Goal: Transaction & Acquisition: Purchase product/service

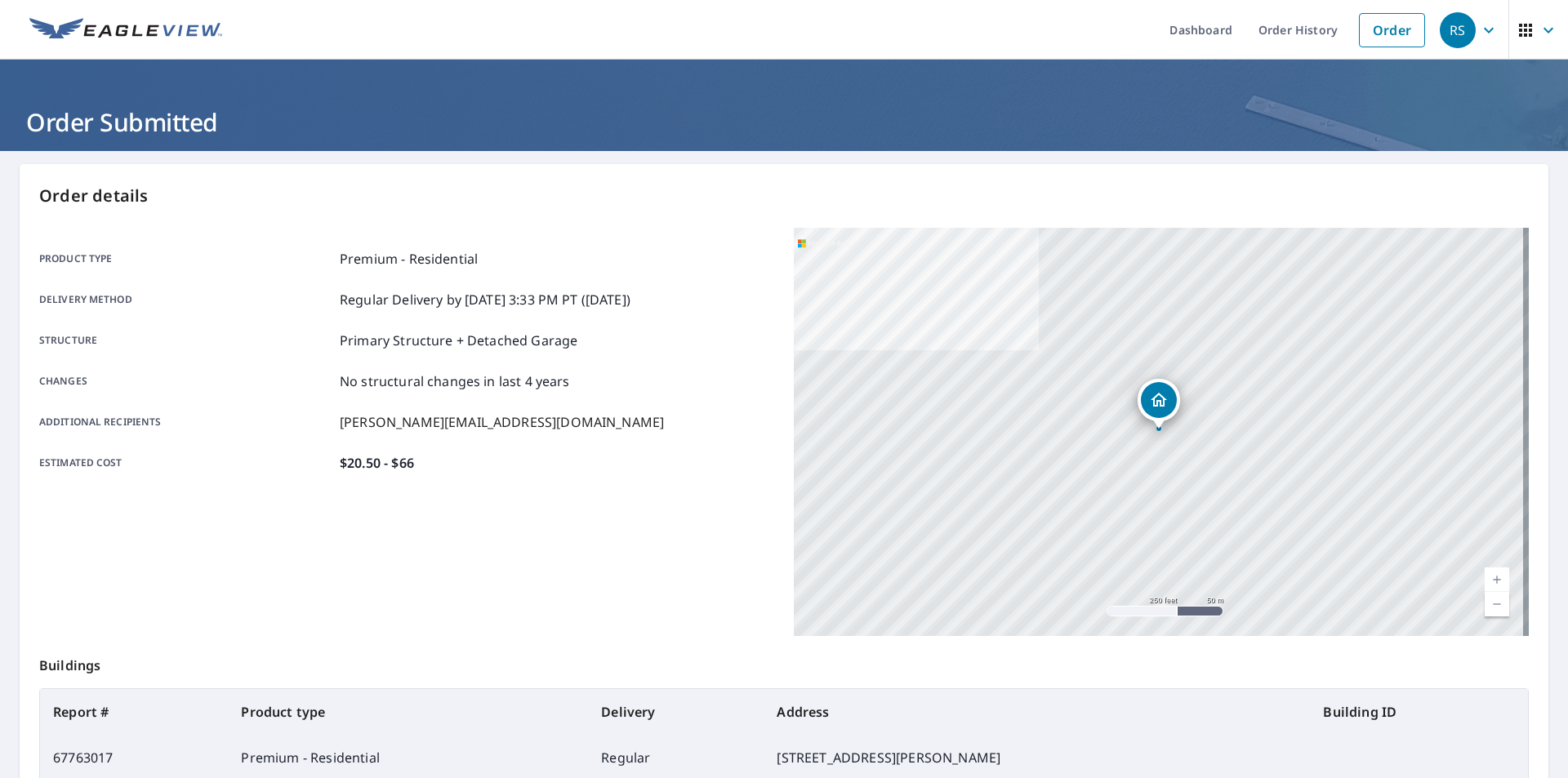
scroll to position [140, 0]
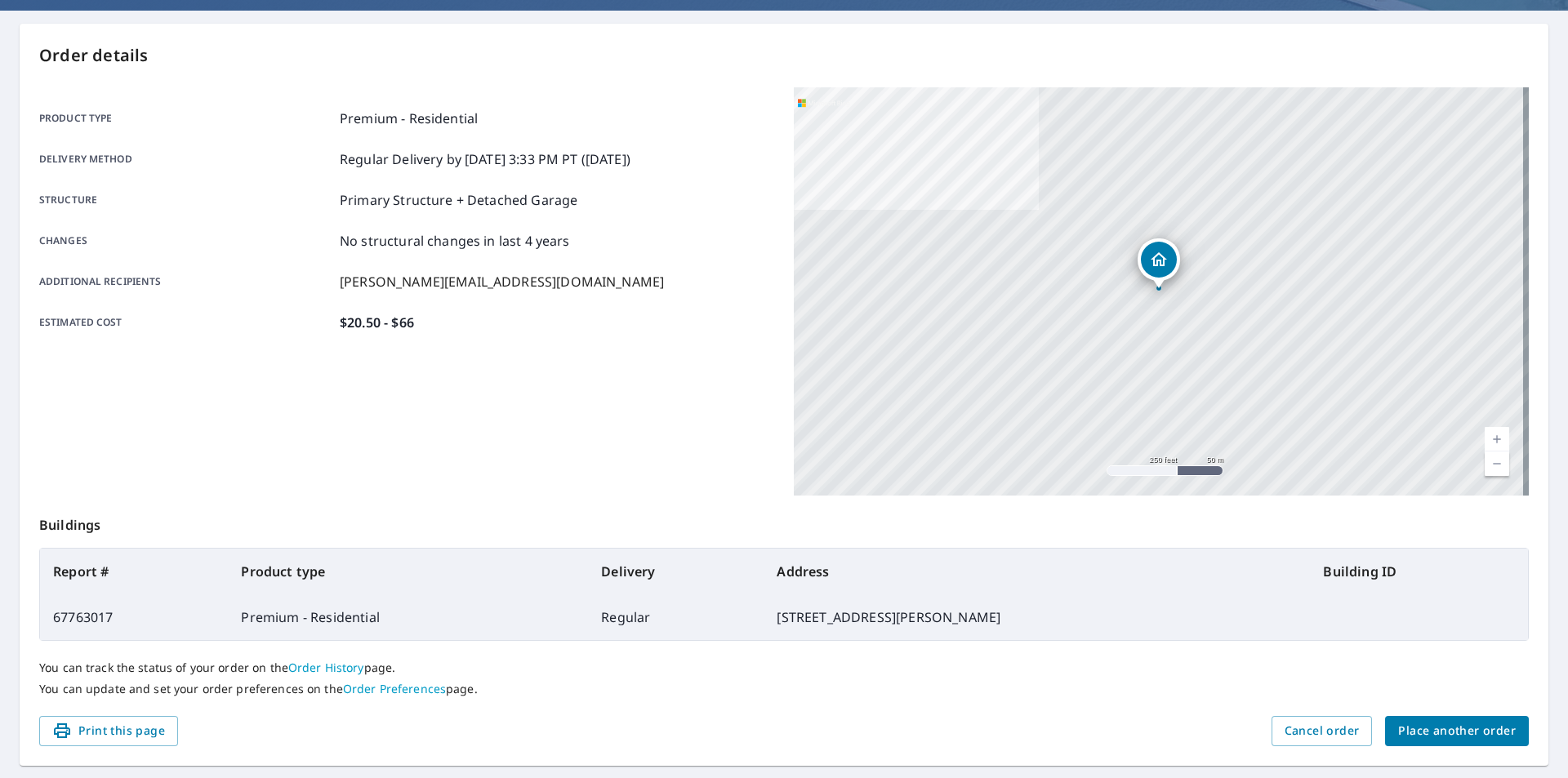
click at [1486, 732] on span "Place another order" at bounding box center [1457, 731] width 118 height 21
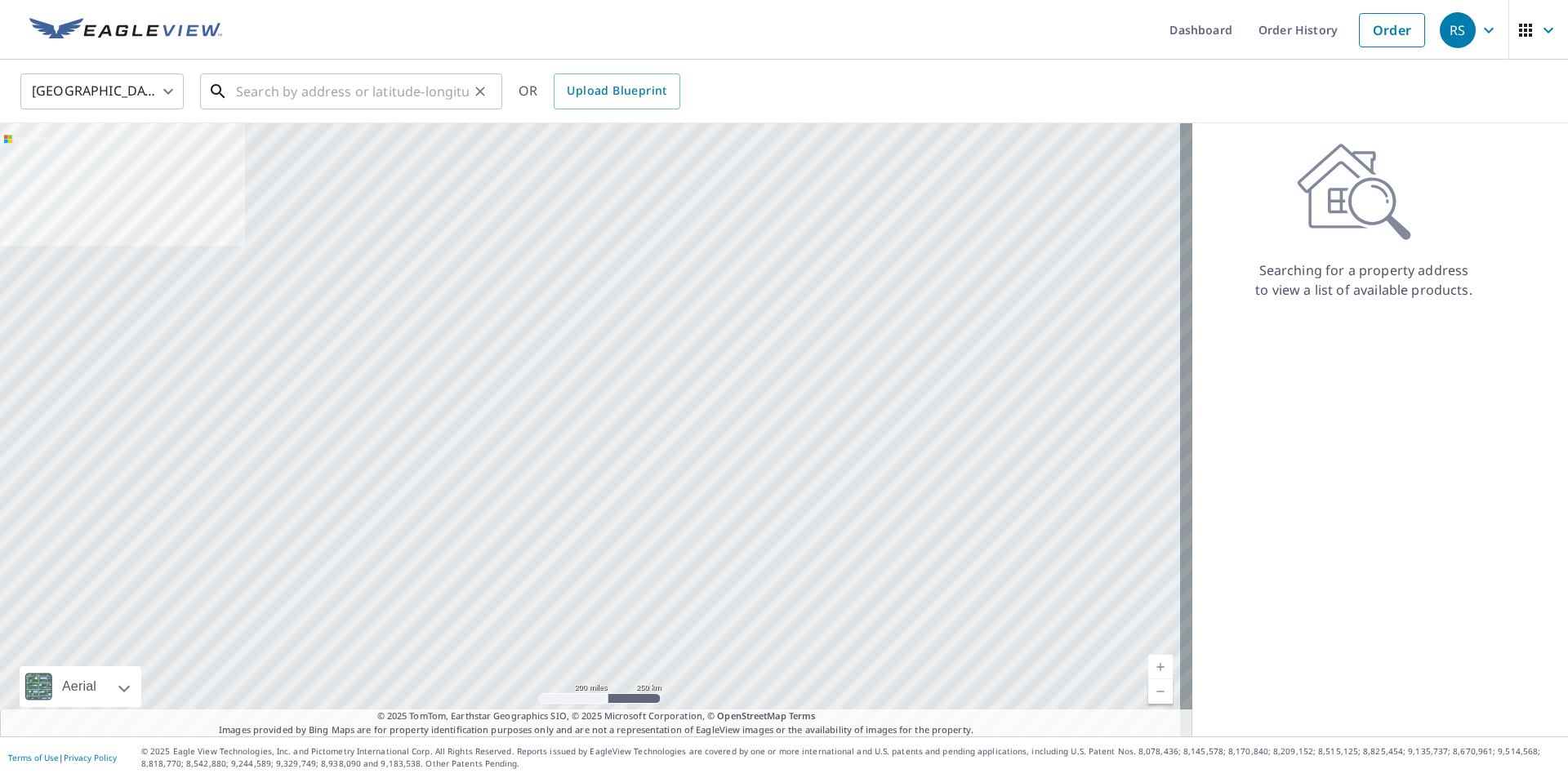
click at [348, 98] on input "text" at bounding box center [352, 91] width 233 height 46
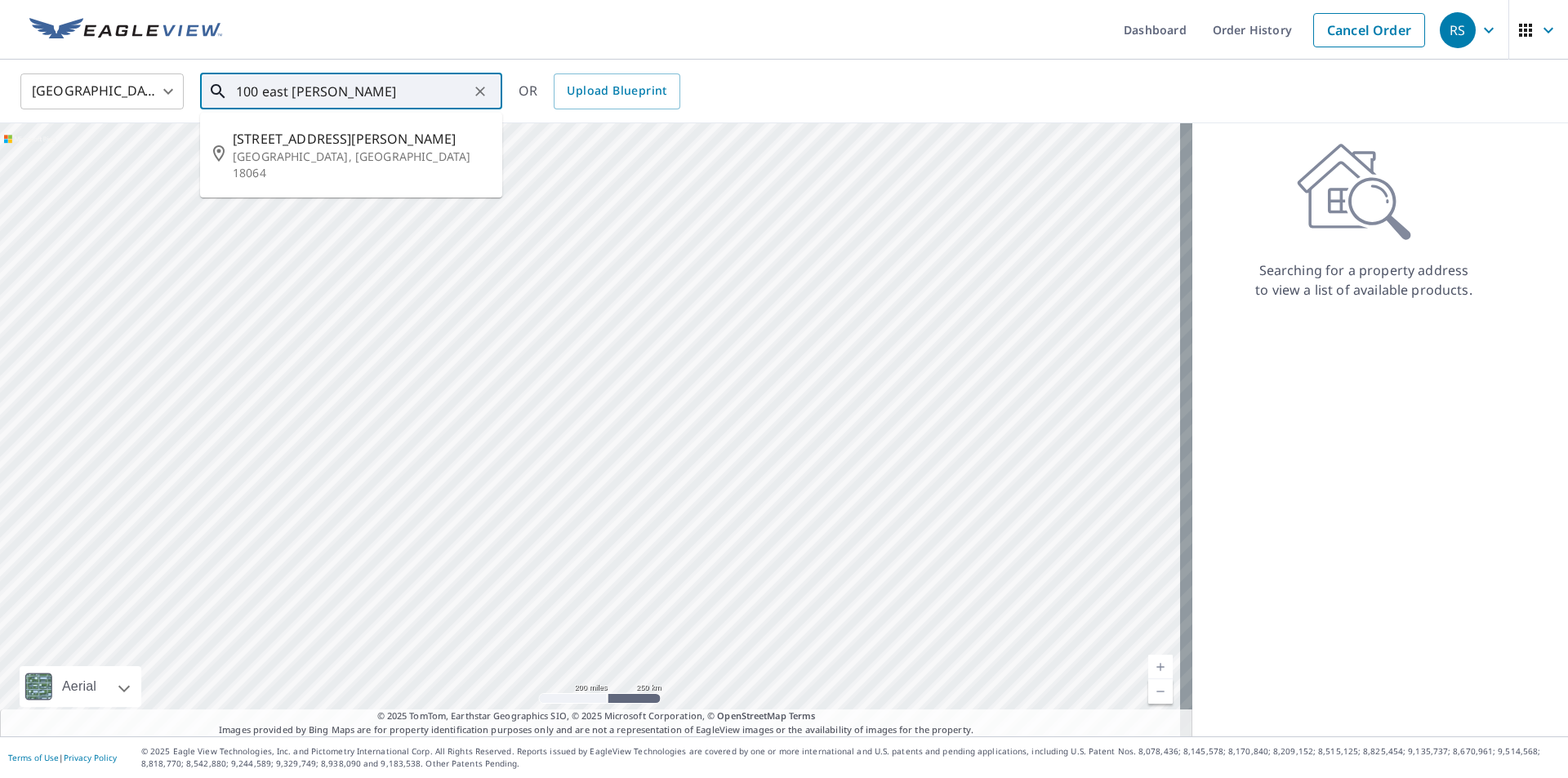
click at [260, 139] on span "[STREET_ADDRESS][PERSON_NAME]" at bounding box center [360, 139] width 256 height 20
type input "[STREET_ADDRESS][PERSON_NAME]"
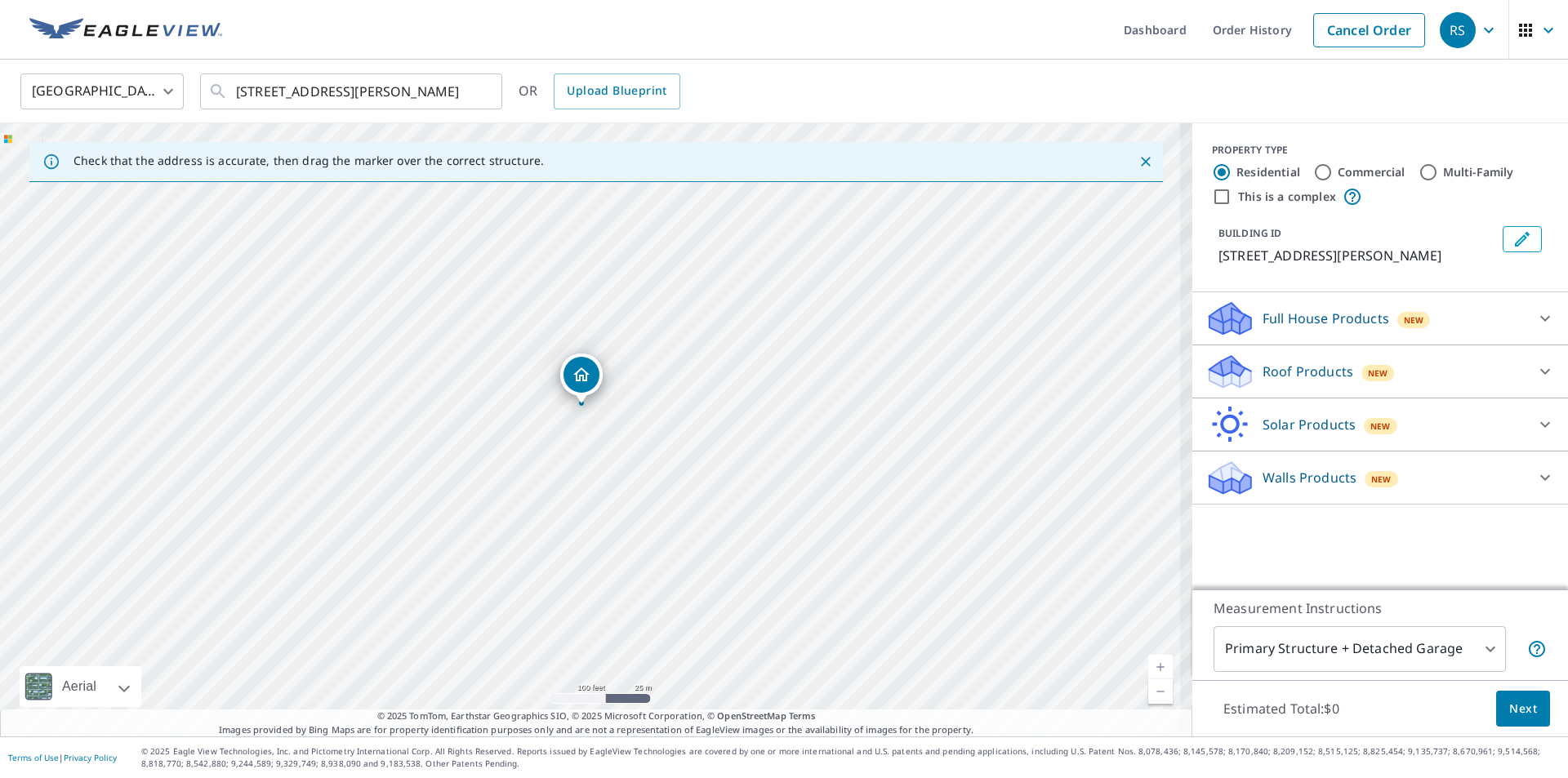
click at [1309, 362] on p "Roof Products" at bounding box center [1308, 372] width 90 height 20
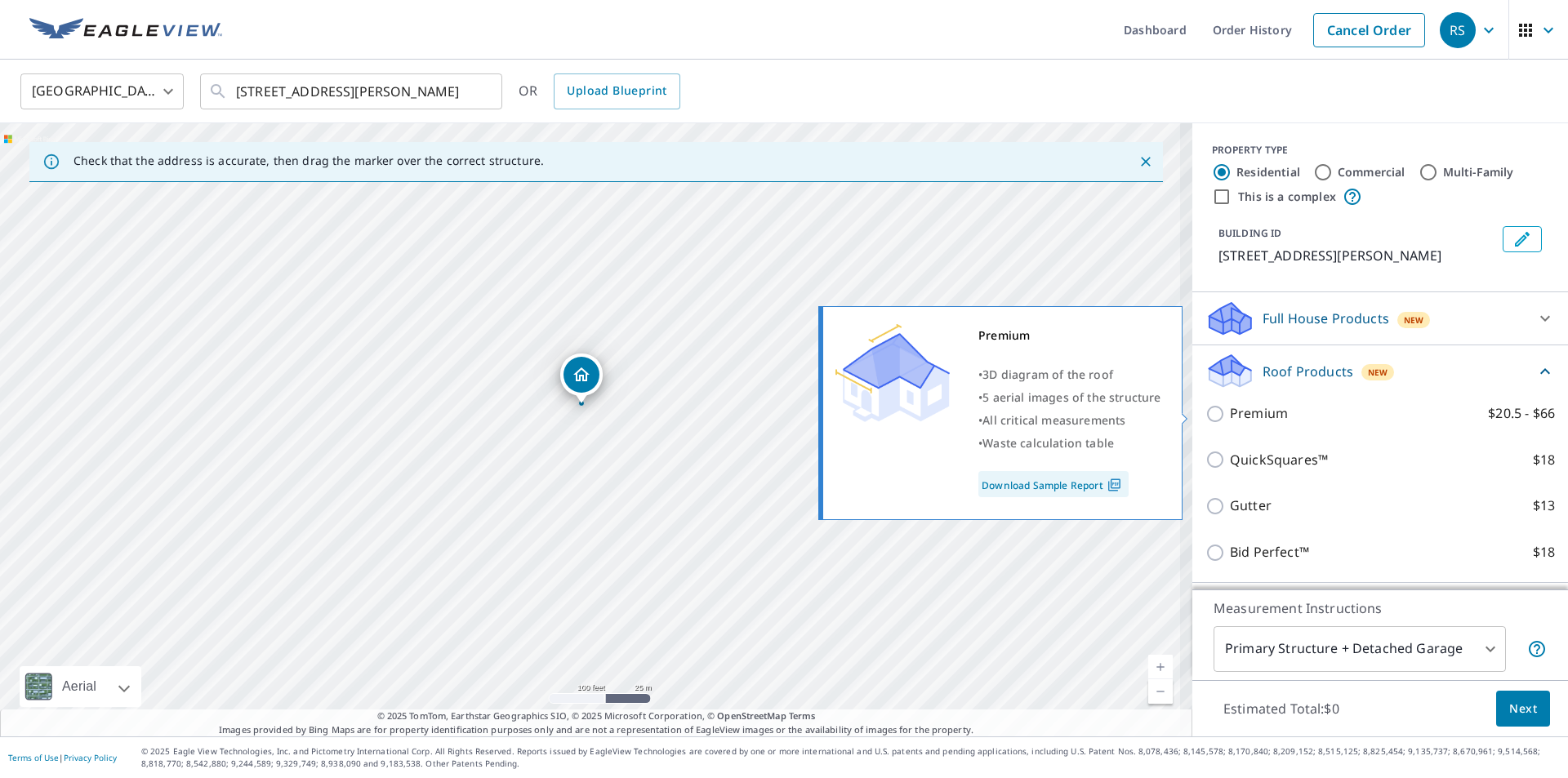
click at [1251, 413] on p "Premium" at bounding box center [1259, 413] width 58 height 21
click at [1230, 413] on input "Premium $20.5 - $66" at bounding box center [1218, 414] width 25 height 20
checkbox input "true"
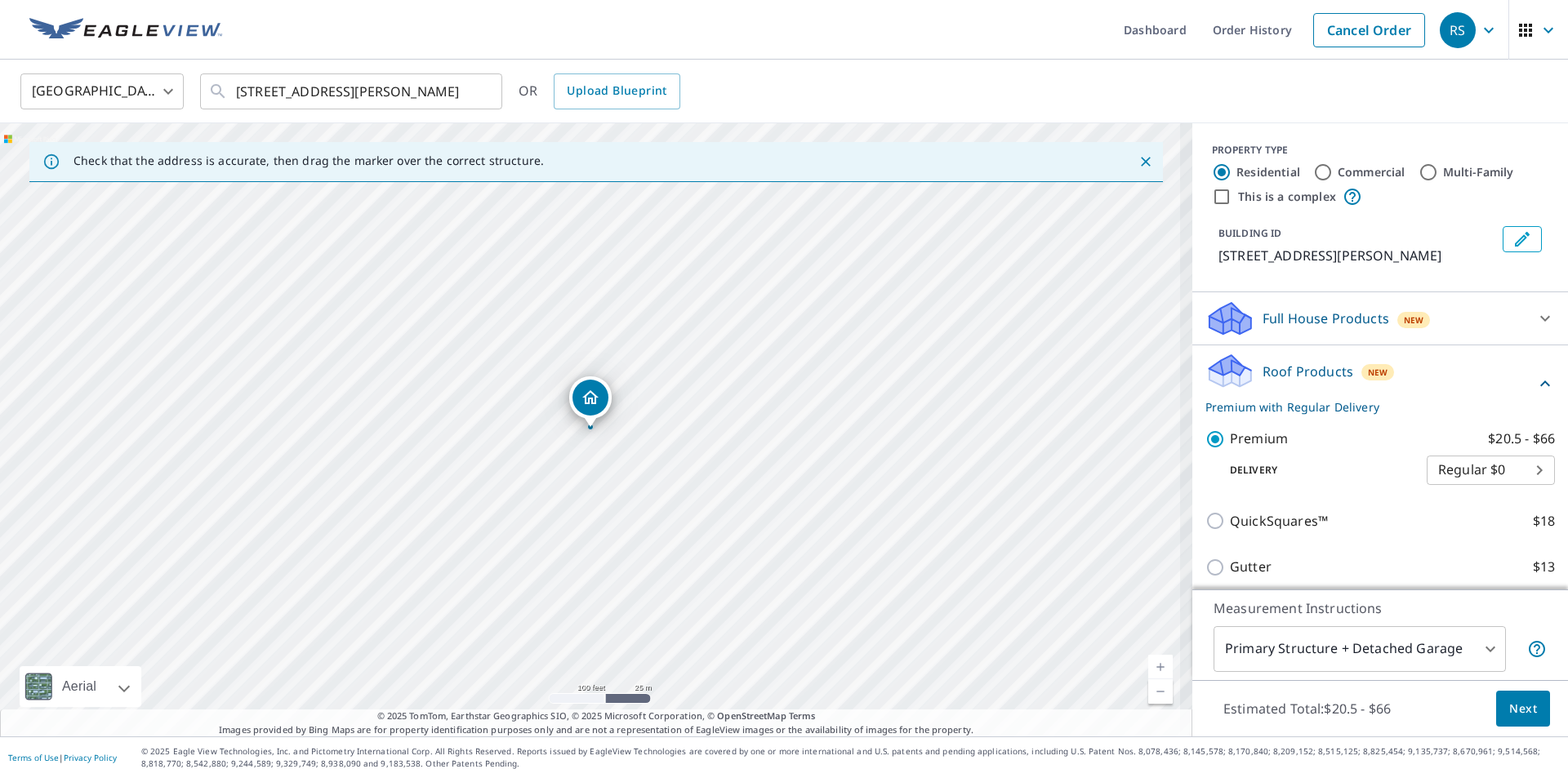
click at [1514, 717] on span "Next" at bounding box center [1523, 709] width 27 height 21
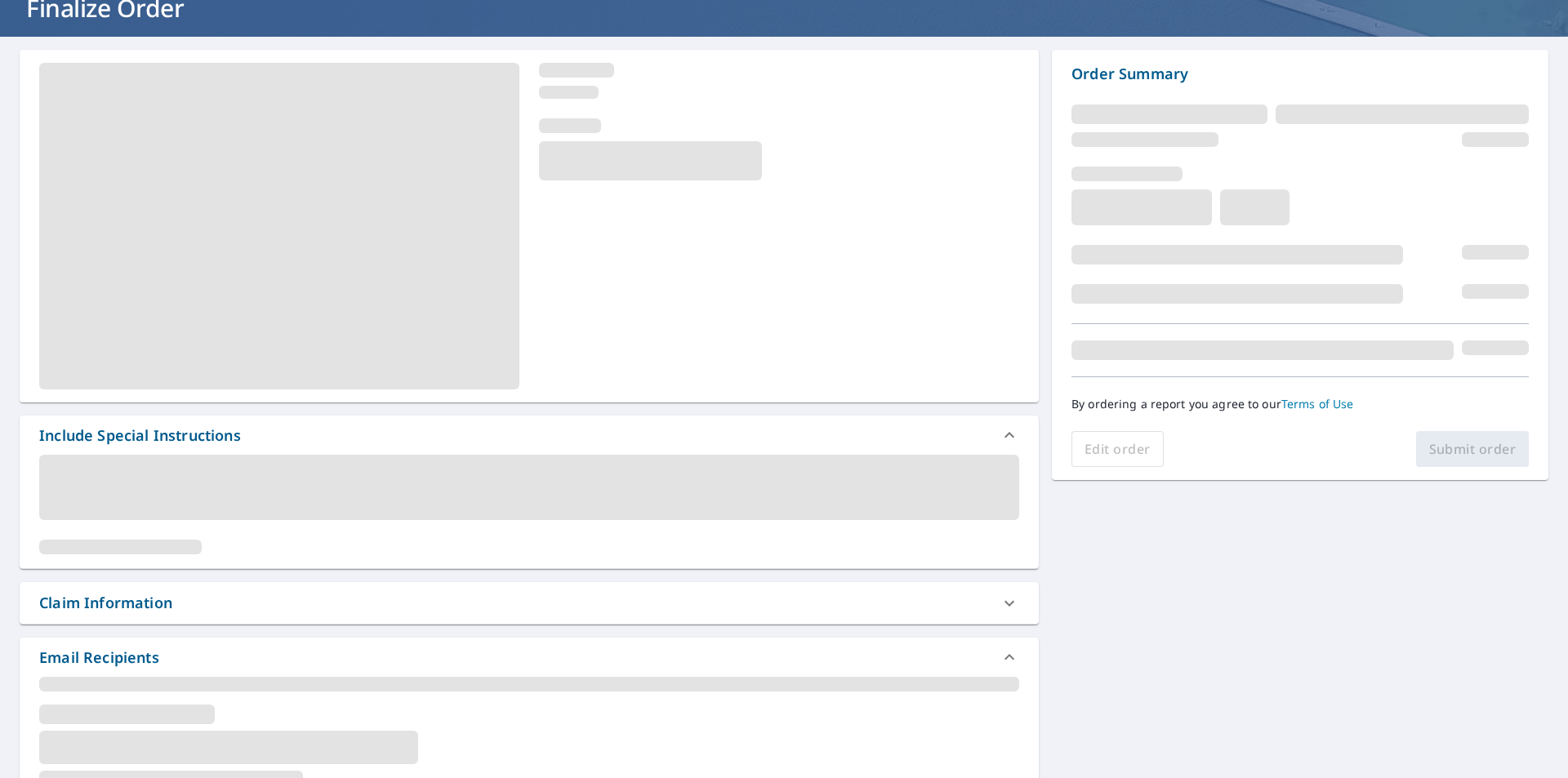
scroll to position [163, 0]
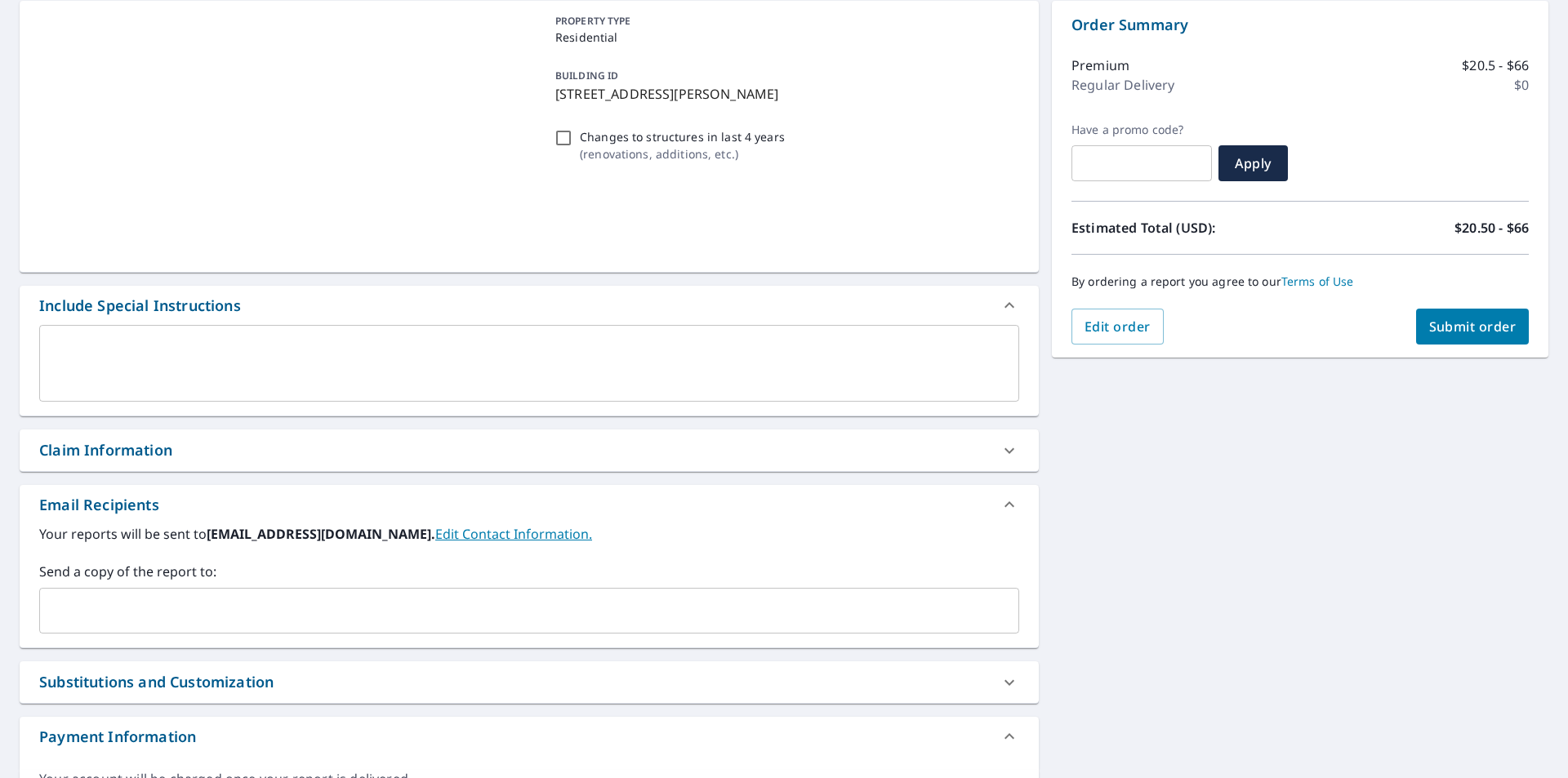
click at [158, 616] on input "text" at bounding box center [516, 611] width 941 height 31
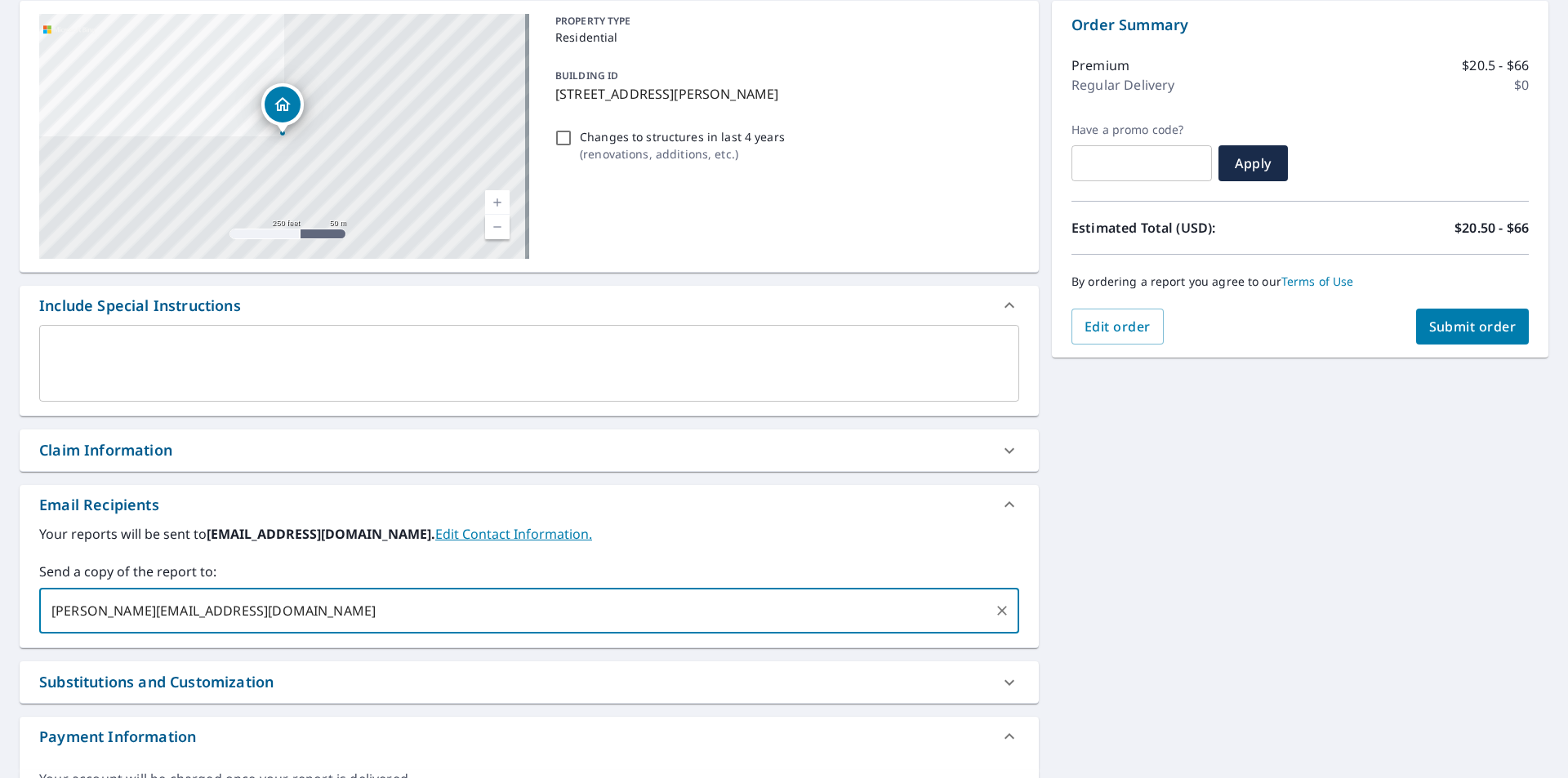
type input "[PERSON_NAME][EMAIL_ADDRESS][DOMAIN_NAME]"
click at [1300, 454] on div "[STREET_ADDRESS][PERSON_NAME] Aerial Road A standard road map Aerial A detailed…" at bounding box center [784, 411] width 1568 height 847
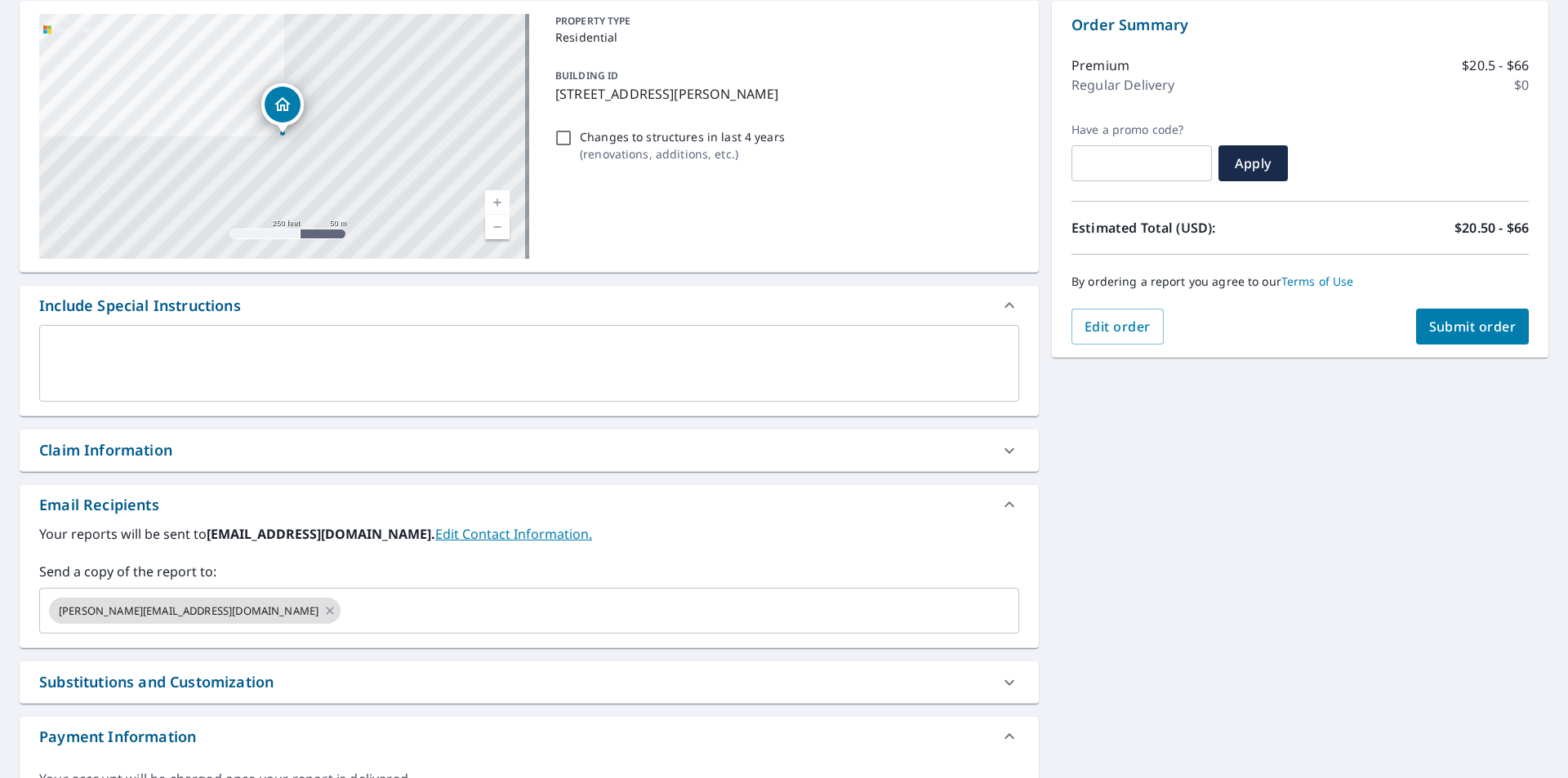
click at [1437, 330] on span "Submit order" at bounding box center [1473, 327] width 87 height 18
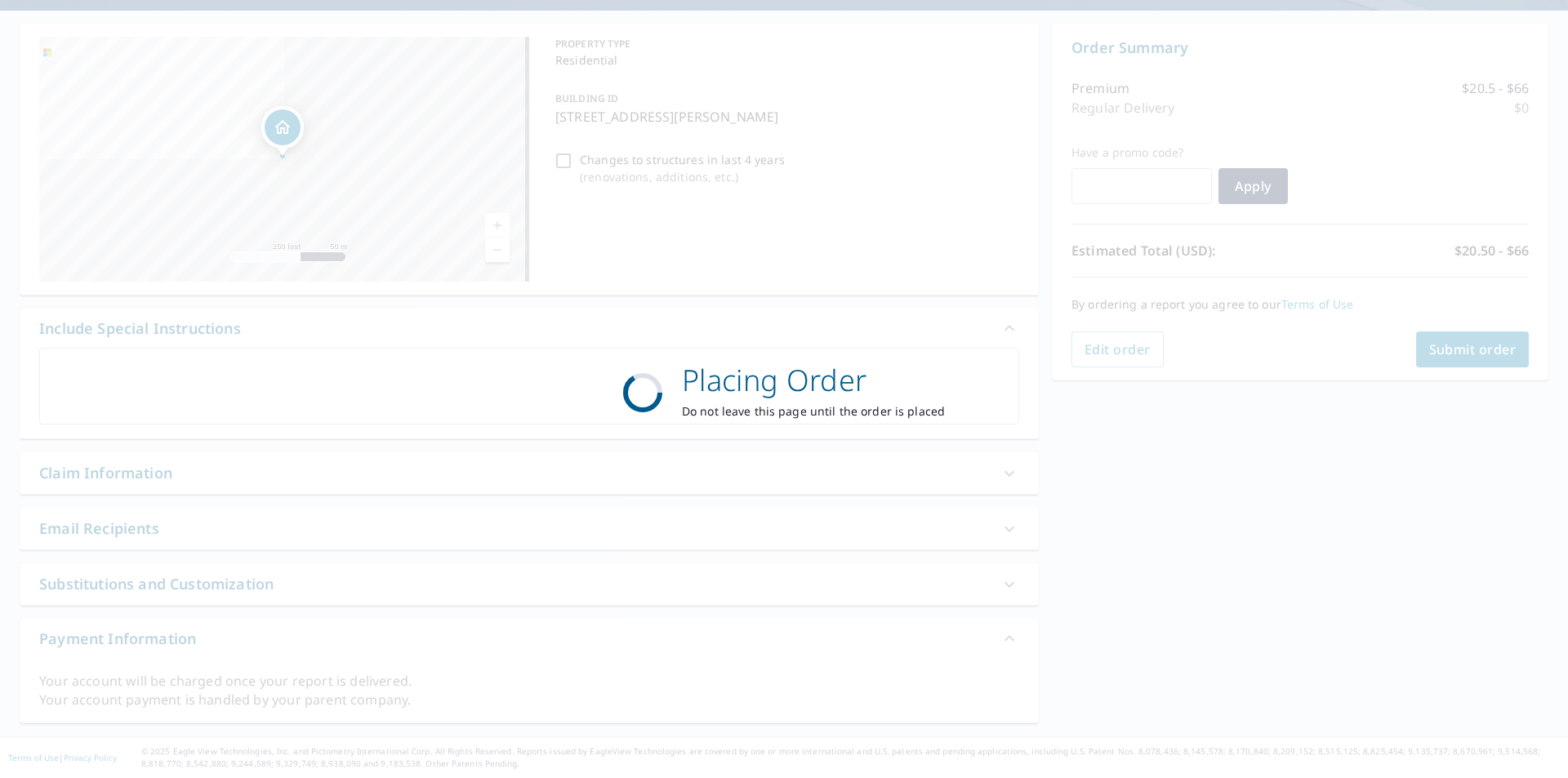
scroll to position [140, 0]
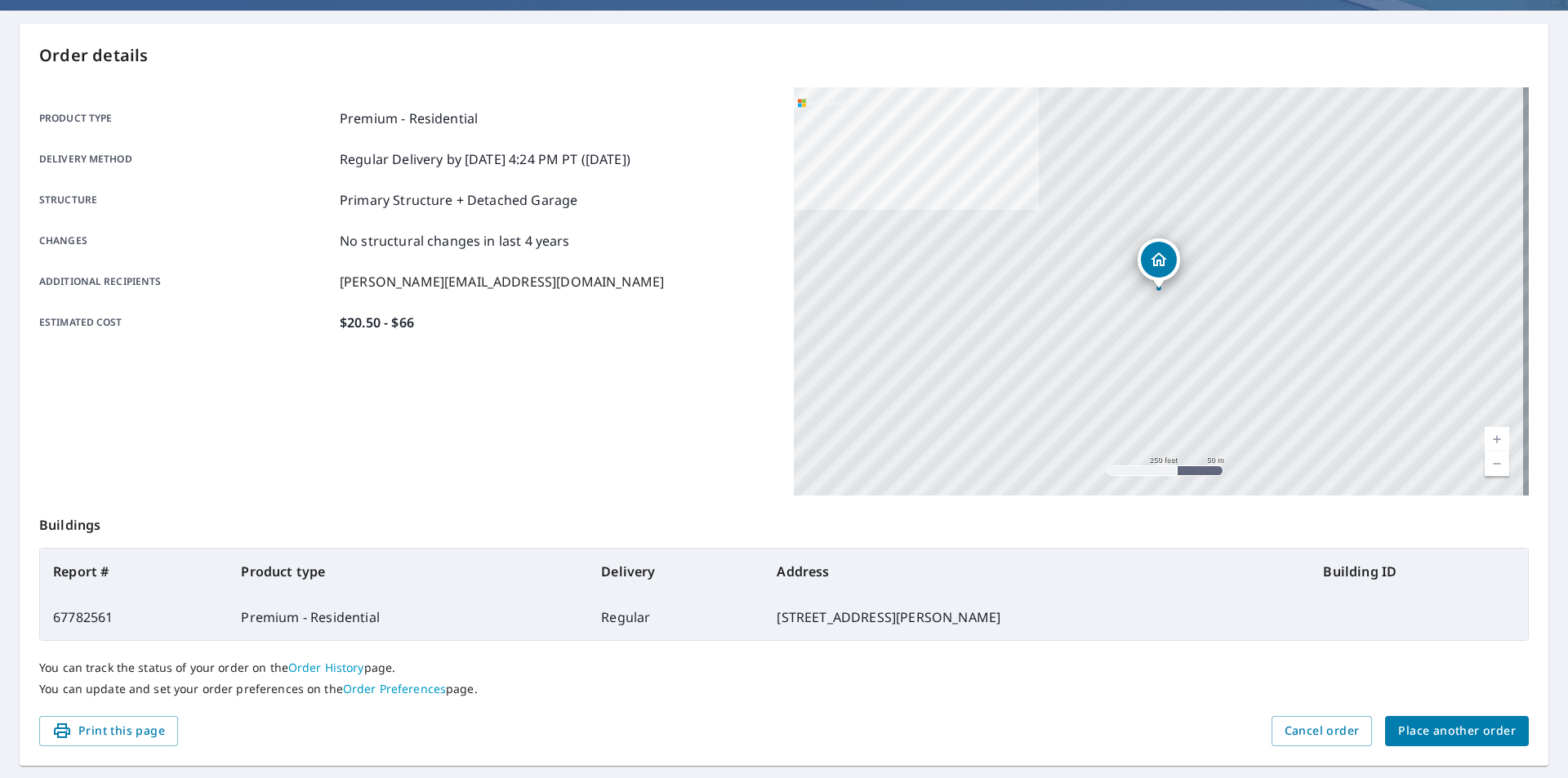
drag, startPoint x: 509, startPoint y: 348, endPoint x: 633, endPoint y: 383, distance: 128.8
click at [509, 348] on div "Product type Premium - Residential Delivery method Regular Delivery by [DATE] 4…" at bounding box center [406, 220] width 735 height 266
drag, startPoint x: 625, startPoint y: 723, endPoint x: 601, endPoint y: 723, distance: 24.0
click at [626, 723] on div "Print this page Cancel order Place another order" at bounding box center [784, 731] width 1490 height 30
